Goal: Transaction & Acquisition: Purchase product/service

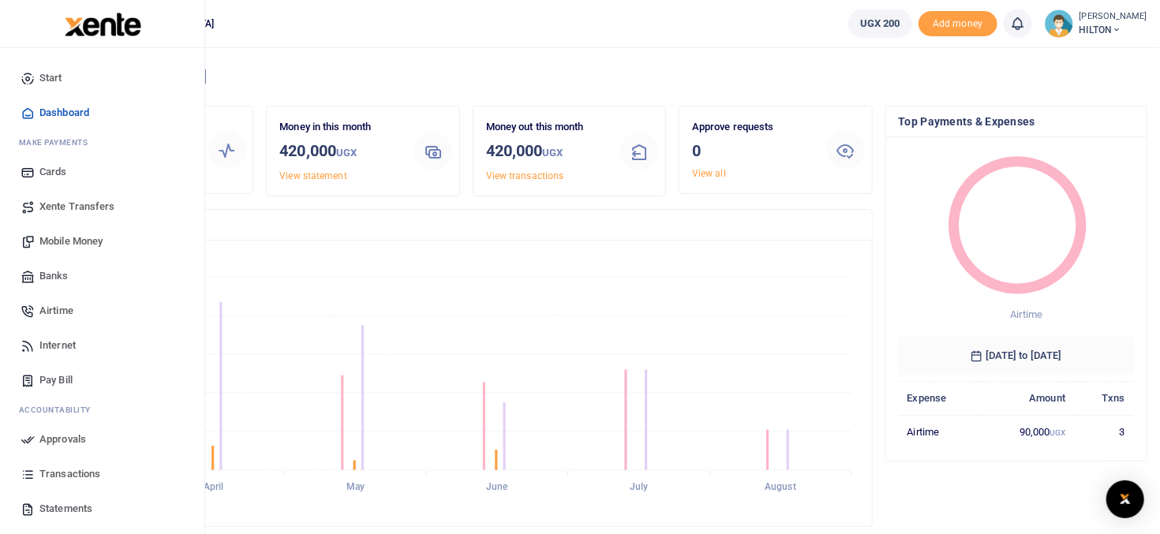
click at [53, 273] on span "Banks" at bounding box center [53, 276] width 29 height 16
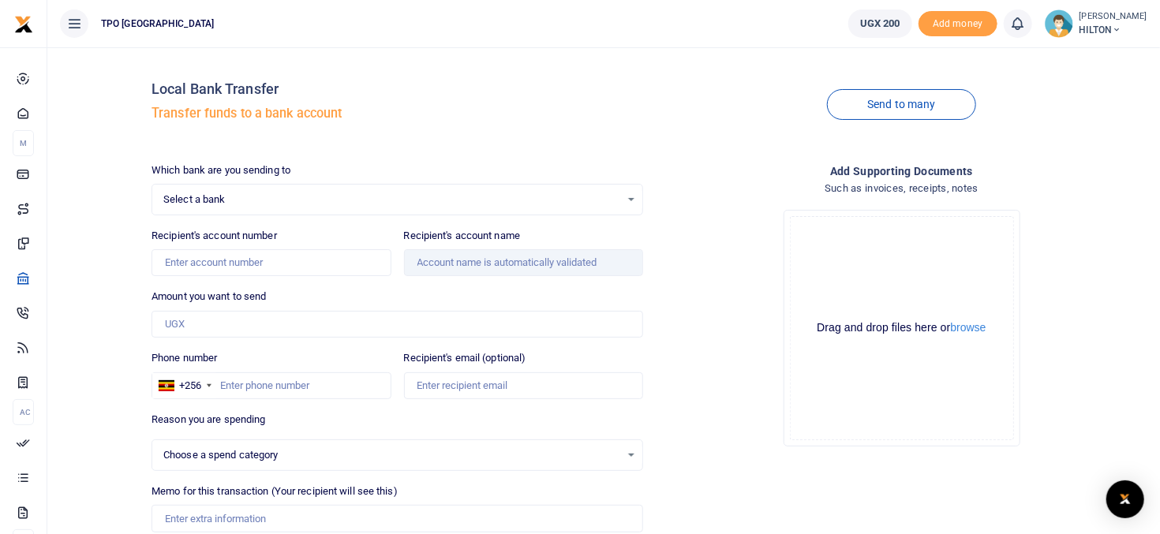
select select
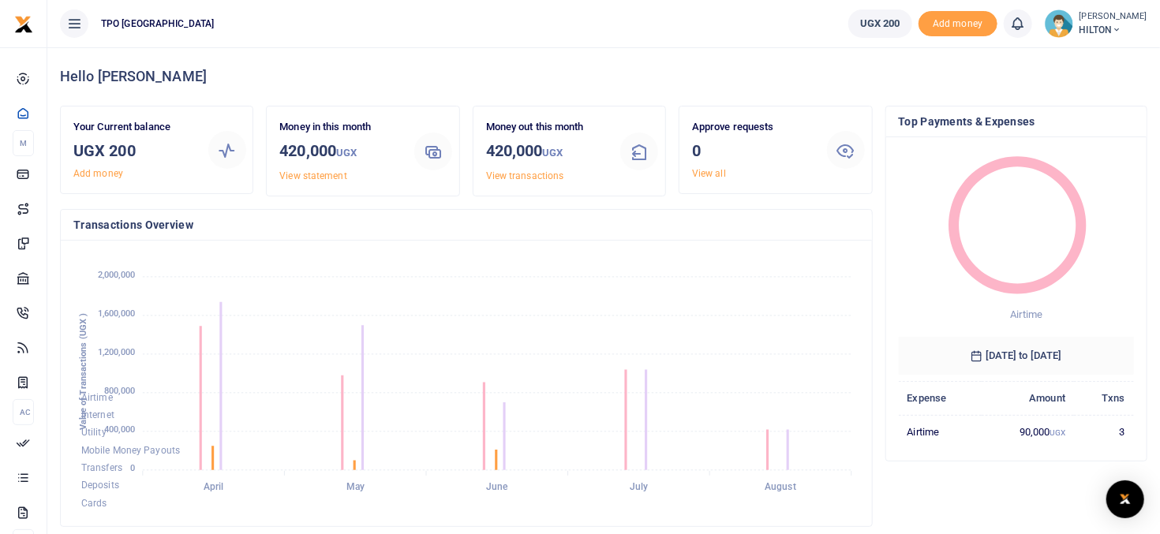
click at [1056, 18] on img at bounding box center [1058, 23] width 28 height 28
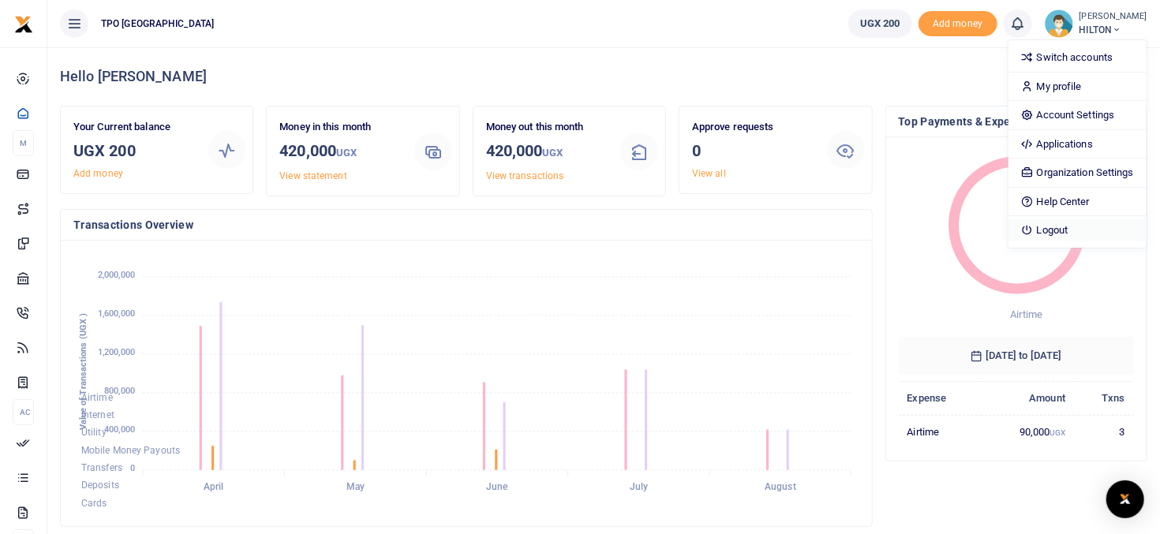
click at [1055, 224] on link "Logout" at bounding box center [1077, 230] width 138 height 22
